Goal: Task Accomplishment & Management: Complete application form

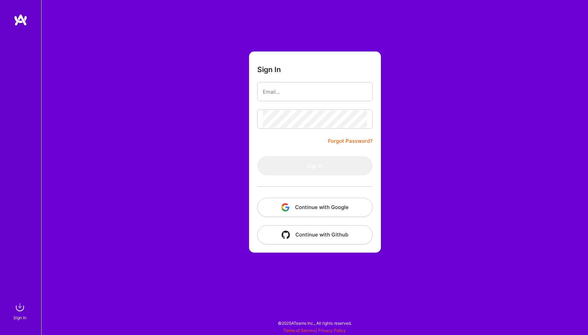
click at [316, 204] on button "Continue with Google" at bounding box center [314, 207] width 115 height 19
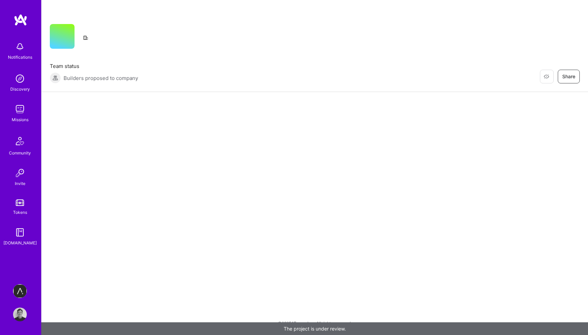
click at [444, 123] on div "Restore Not Interested Share Team status Builders proposed to company Restore N…" at bounding box center [314, 167] width 547 height 335
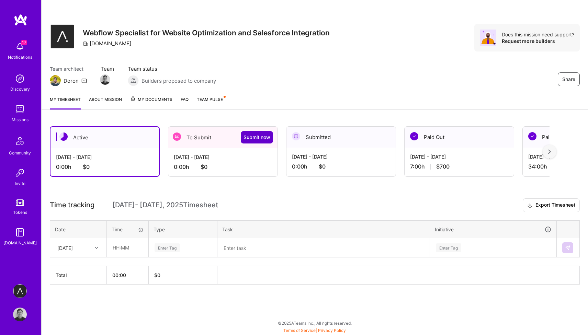
click at [253, 137] on span "Submit now" at bounding box center [256, 137] width 27 height 7
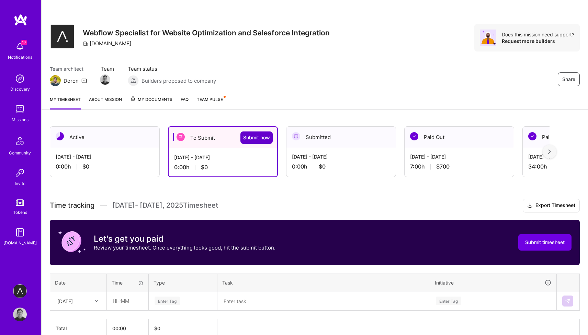
click at [253, 137] on span "Submit now" at bounding box center [256, 137] width 27 height 7
click at [265, 137] on span "Submit now" at bounding box center [256, 137] width 27 height 7
click at [552, 246] on button "Submit timesheet" at bounding box center [544, 242] width 53 height 16
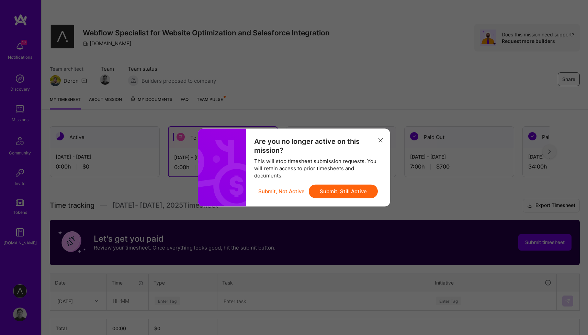
click at [327, 192] on button "Submit, Still Active" at bounding box center [343, 192] width 69 height 14
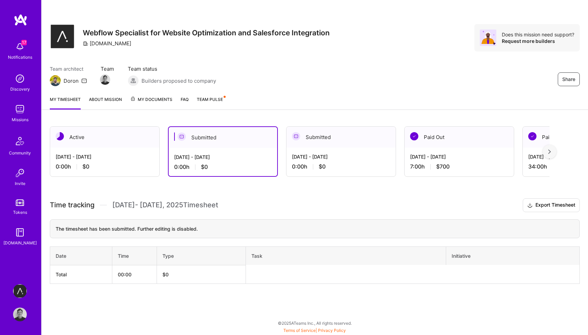
click at [383, 314] on img at bounding box center [385, 313] width 4 height 4
click at [278, 216] on div "Time tracking [DATE] - [DATE] Timesheet Export Timesheet The timesheet has been…" at bounding box center [315, 240] width 530 height 85
click at [251, 193] on div "Active [DATE] - [DATE] 0:00 h $0 Submitted [DATE] - [DATE] 0:00 h $0 Submitted …" at bounding box center [315, 217] width 546 height 199
click at [132, 154] on div "[DATE] - [DATE]" at bounding box center [105, 156] width 98 height 7
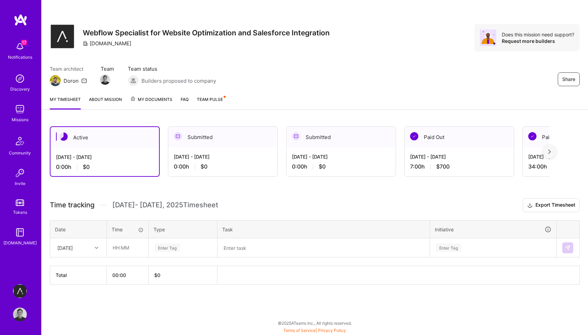
click at [98, 247] on icon at bounding box center [96, 247] width 3 height 3
click at [92, 266] on div "[DATE]" at bounding box center [78, 267] width 56 height 13
click at [112, 251] on input "text" at bounding box center [127, 248] width 41 height 18
type input "06:00"
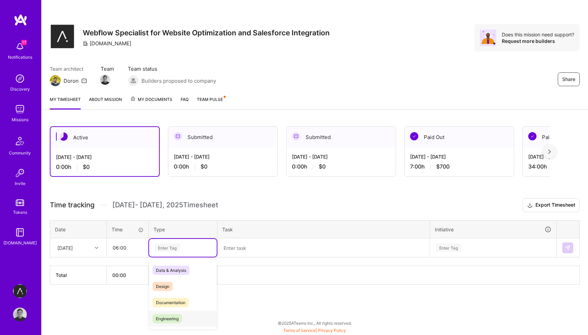
click at [162, 319] on span "Engineering" at bounding box center [167, 318] width 30 height 9
click at [261, 250] on textarea at bounding box center [323, 248] width 211 height 18
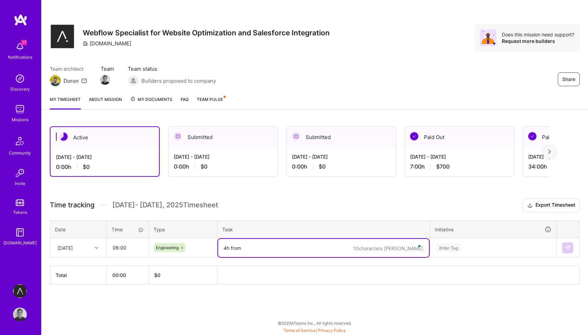
type textarea "4h from"
click at [401, 248] on textarea "Hours from [DATE] that were missed on last month's timesheet" at bounding box center [323, 248] width 211 height 18
type textarea "Hours from [DATE] that were missed on last month's timesheet"
click at [475, 248] on div "Enter Tag" at bounding box center [493, 247] width 116 height 9
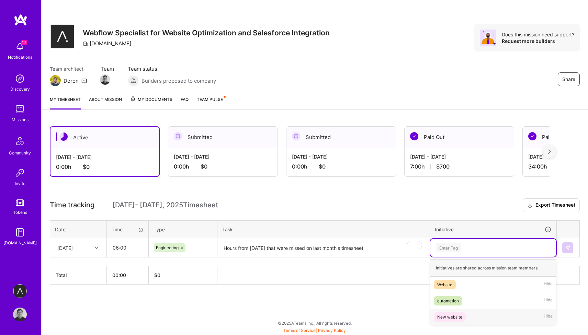
click at [465, 312] on div "New website Hide" at bounding box center [493, 317] width 126 height 16
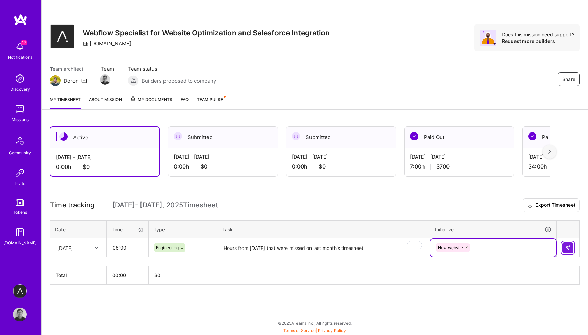
click at [569, 251] on button at bounding box center [567, 247] width 11 height 11
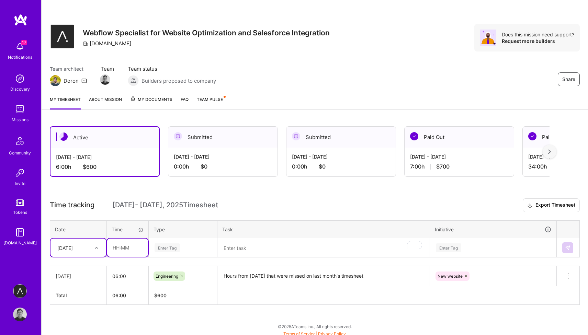
click at [127, 250] on input "text" at bounding box center [127, 248] width 41 height 18
type input "02:00"
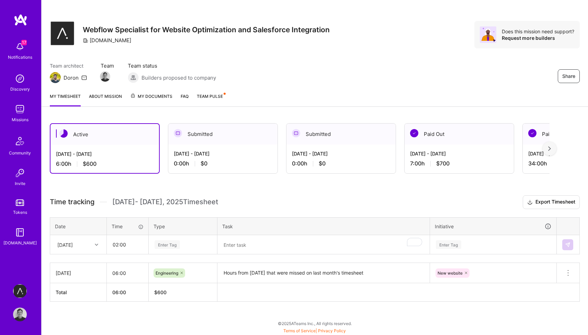
click at [175, 248] on div "Enter Tag" at bounding box center [166, 244] width 25 height 11
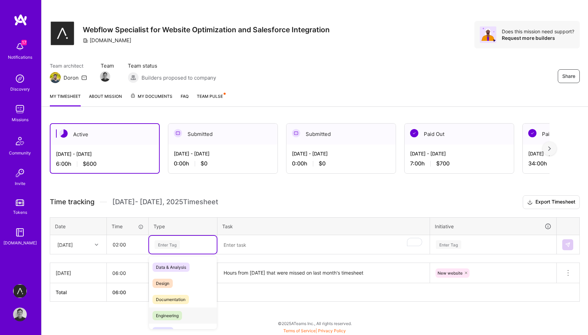
click at [172, 320] on span "Engineering" at bounding box center [167, 315] width 30 height 9
click at [254, 252] on textarea "To enrich screen reader interactions, please activate Accessibility in Grammarl…" at bounding box center [323, 245] width 211 height 18
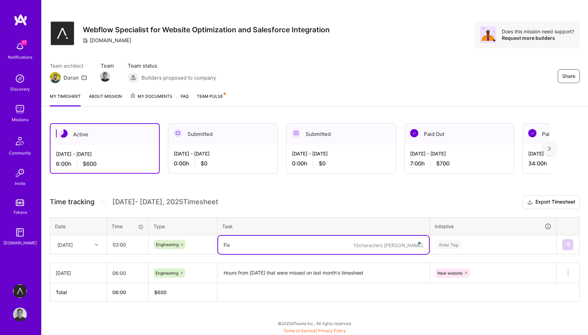
type textarea "Fixe"
type textarea "q"
type textarea "Quick f"
type textarea "Artiom"
click at [484, 247] on div "Enter Tag" at bounding box center [493, 244] width 116 height 9
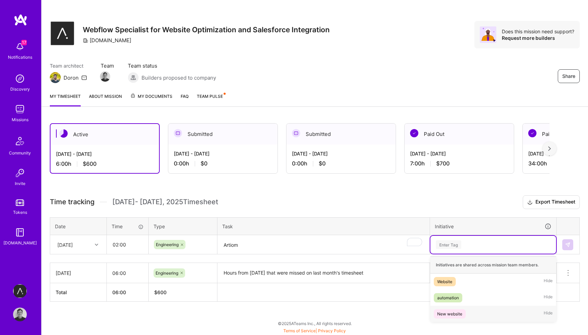
click at [469, 313] on div "New website Hide" at bounding box center [493, 314] width 126 height 16
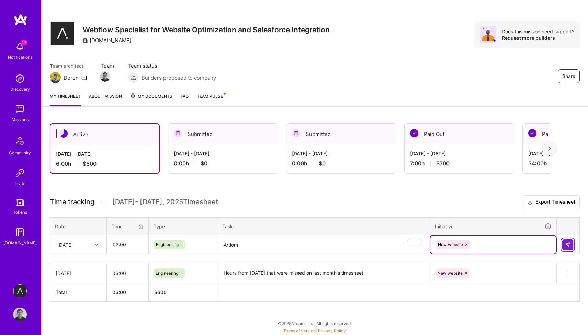
click at [572, 243] on button at bounding box center [567, 244] width 11 height 11
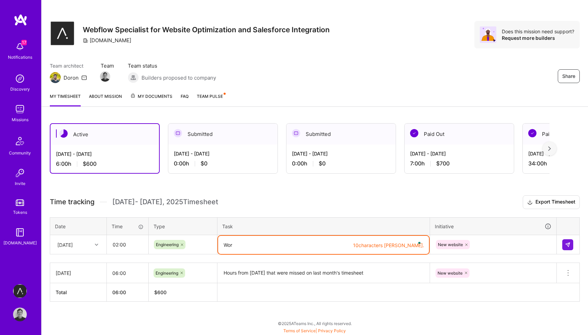
type textarea "Work"
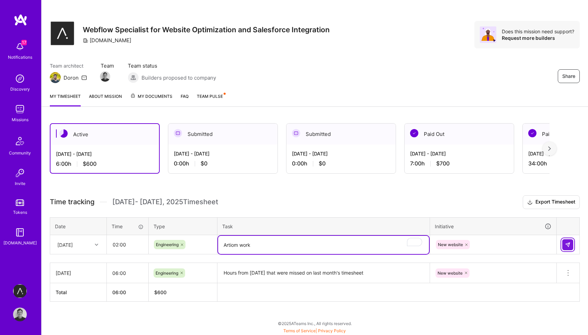
type textarea "Artiom work"
click at [572, 247] on button at bounding box center [567, 244] width 11 height 11
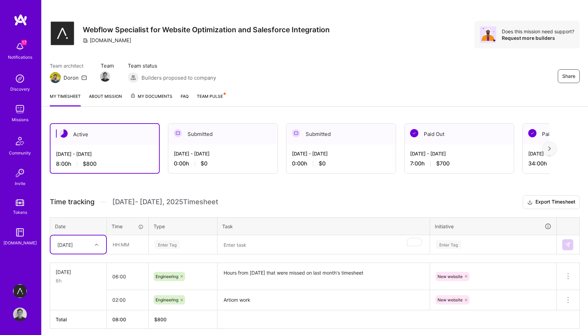
click at [322, 192] on div "Active [DATE] - [DATE] 8:00 h $800 Submitted [DATE] - [DATE] 0:00 h $0 Submitte…" at bounding box center [315, 239] width 546 height 248
